Goal: Task Accomplishment & Management: Manage account settings

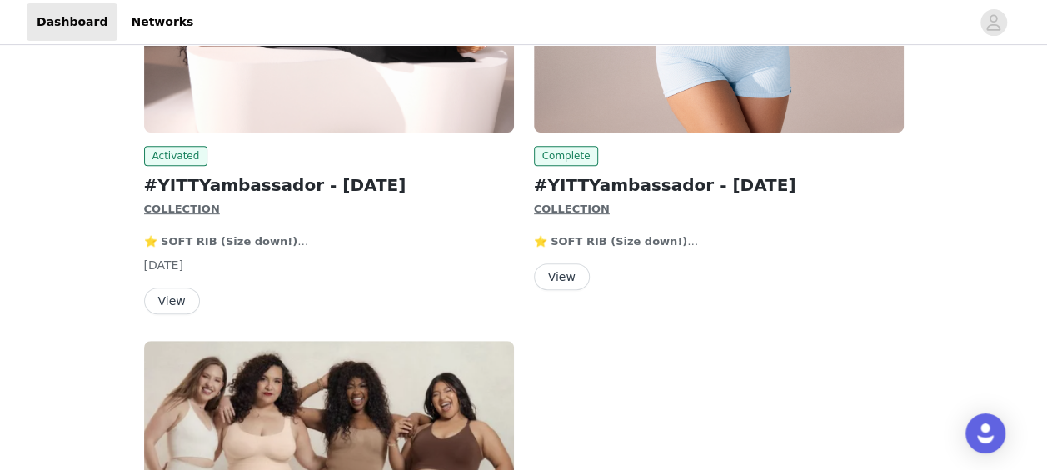
scroll to position [292, 0]
click at [549, 155] on span "Complete" at bounding box center [566, 157] width 65 height 20
click at [561, 282] on button "View" at bounding box center [562, 277] width 56 height 27
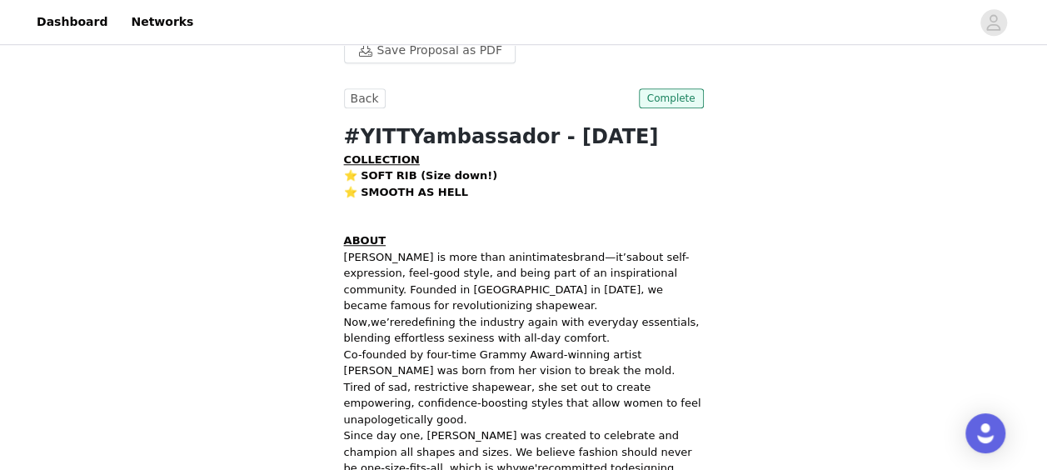
scroll to position [623, 0]
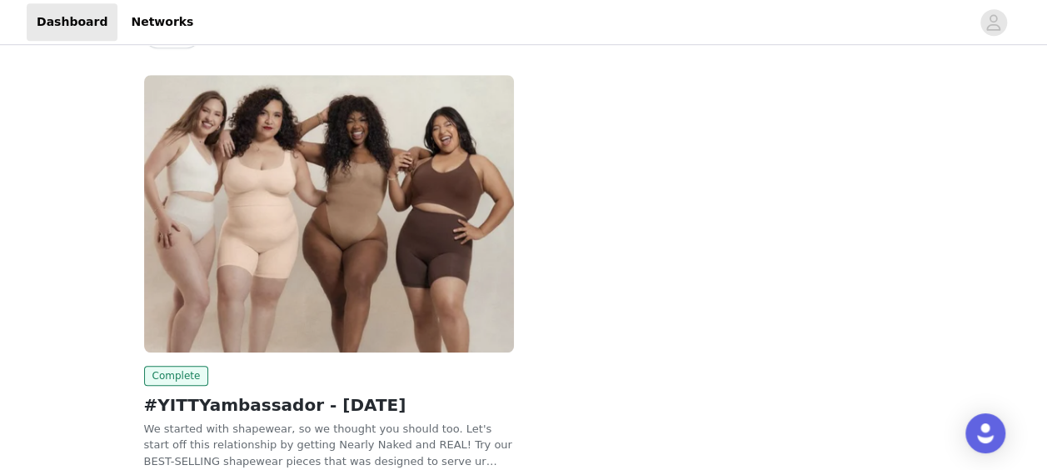
scroll to position [660, 0]
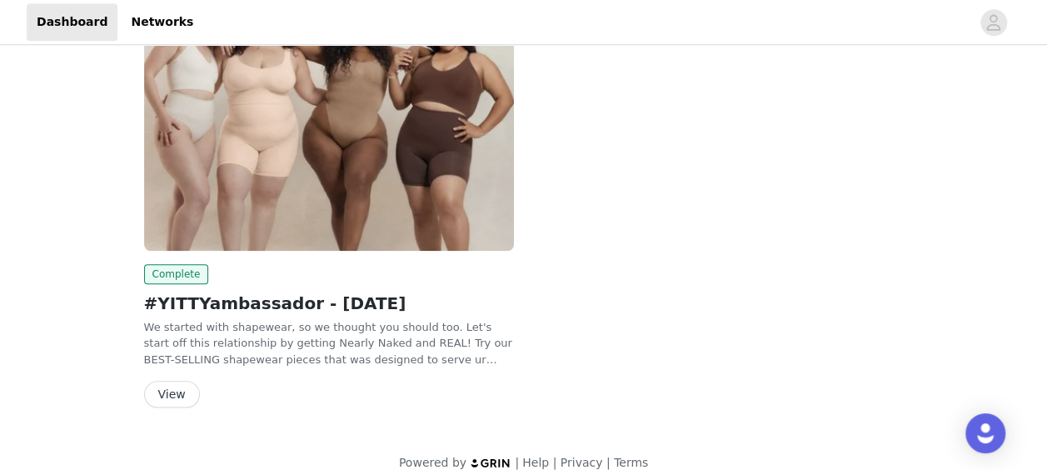
click at [179, 404] on button "View" at bounding box center [172, 394] width 56 height 27
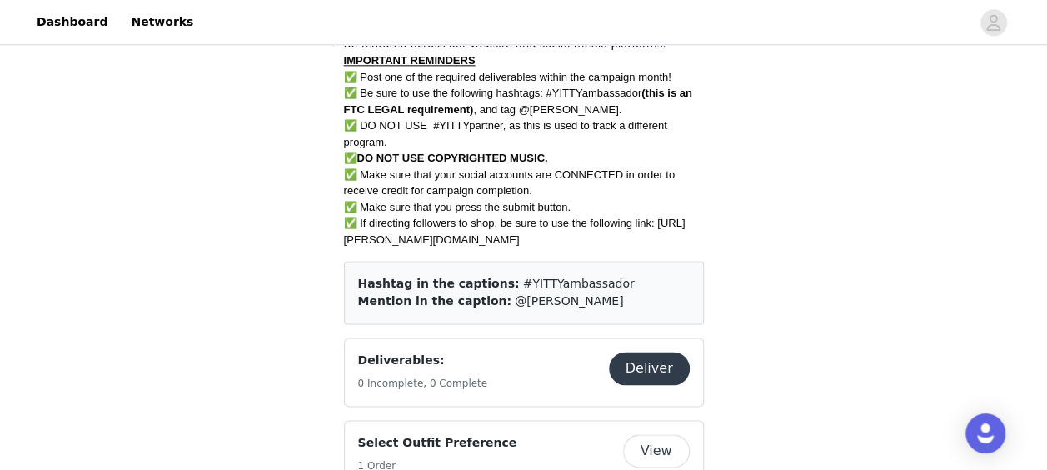
scroll to position [996, 0]
